Goal: Transaction & Acquisition: Download file/media

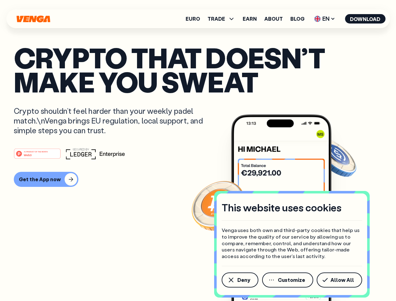
click at [198, 150] on div "#1 PRODUCT OF THE MONTH Web3" at bounding box center [198, 153] width 368 height 11
click at [239, 280] on span "Deny" at bounding box center [243, 279] width 13 height 5
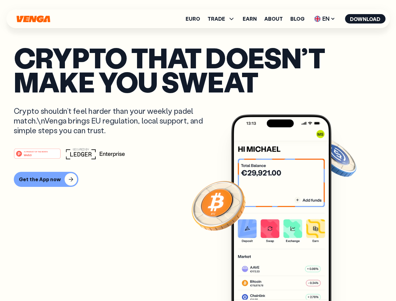
click at [288, 280] on img at bounding box center [281, 219] width 100 height 210
click at [340, 280] on article "Crypto that doesn’t make you sweat Crypto shouldn’t feel harder than your weekl…" at bounding box center [198, 162] width 368 height 235
click at [223, 19] on span "TRADE" at bounding box center [216, 18] width 18 height 5
click at [325, 19] on span "EN" at bounding box center [324, 19] width 25 height 10
click at [365, 19] on button "Download" at bounding box center [365, 18] width 40 height 9
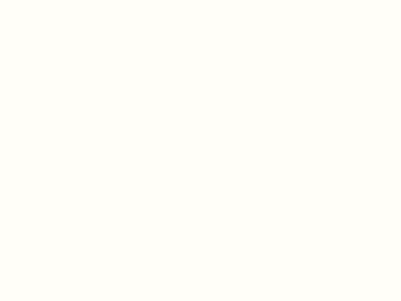
click at [45, 0] on html "This website uses cookies Venga uses both own and third-party cookies that help…" at bounding box center [200, 0] width 401 height 0
click at [38, 0] on html "This website uses cookies Venga uses both own and third-party cookies that help…" at bounding box center [200, 0] width 401 height 0
